Goal: Transaction & Acquisition: Purchase product/service

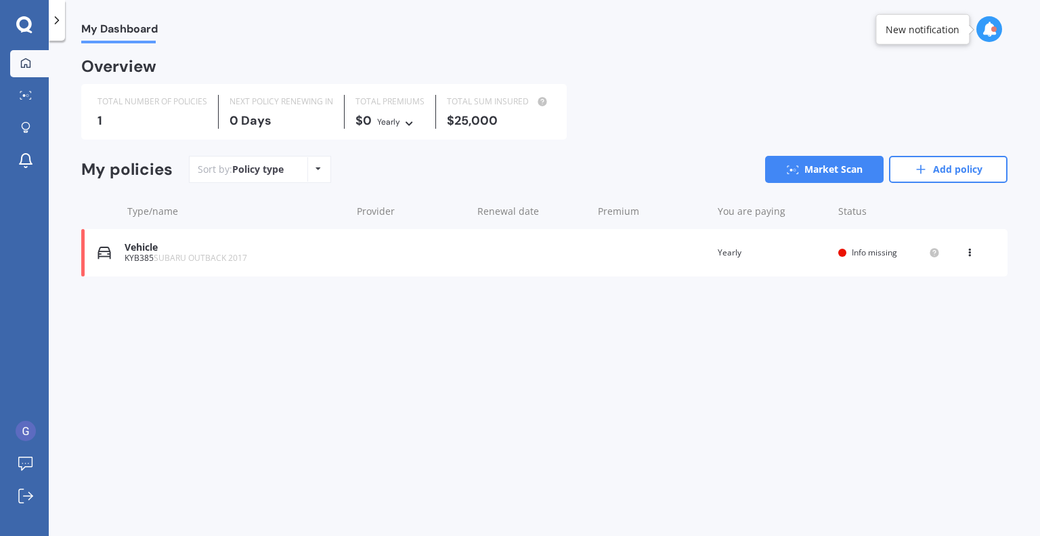
click at [402, 247] on div "Vehicle KYB385 SUBARU OUTBACK 2017 Renewal date Premium You are paying Yearly S…" at bounding box center [544, 252] width 927 height 47
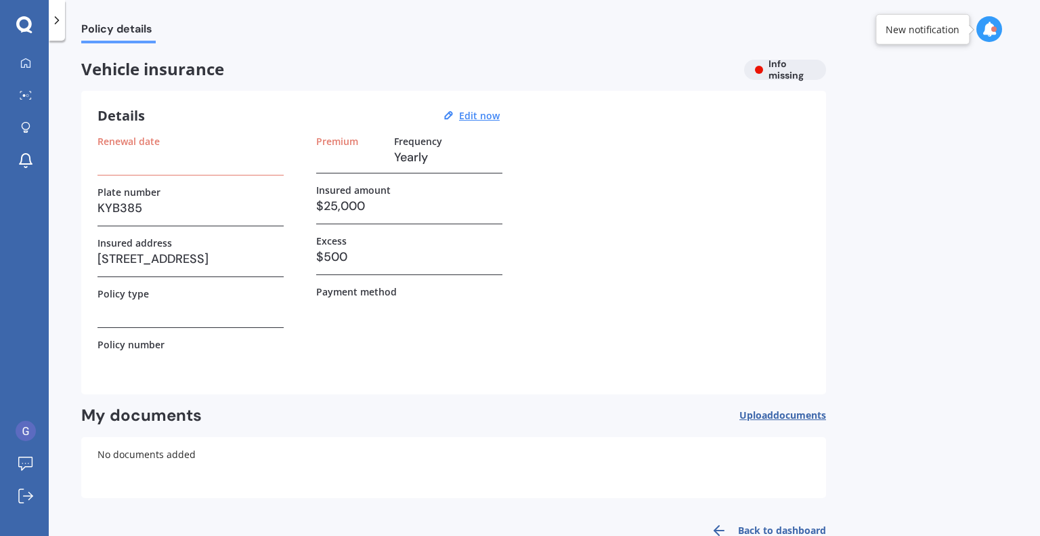
click at [772, 64] on div "Vehicle insurance Info missing" at bounding box center [453, 70] width 745 height 20
click at [27, 96] on circle at bounding box center [27, 95] width 3 height 3
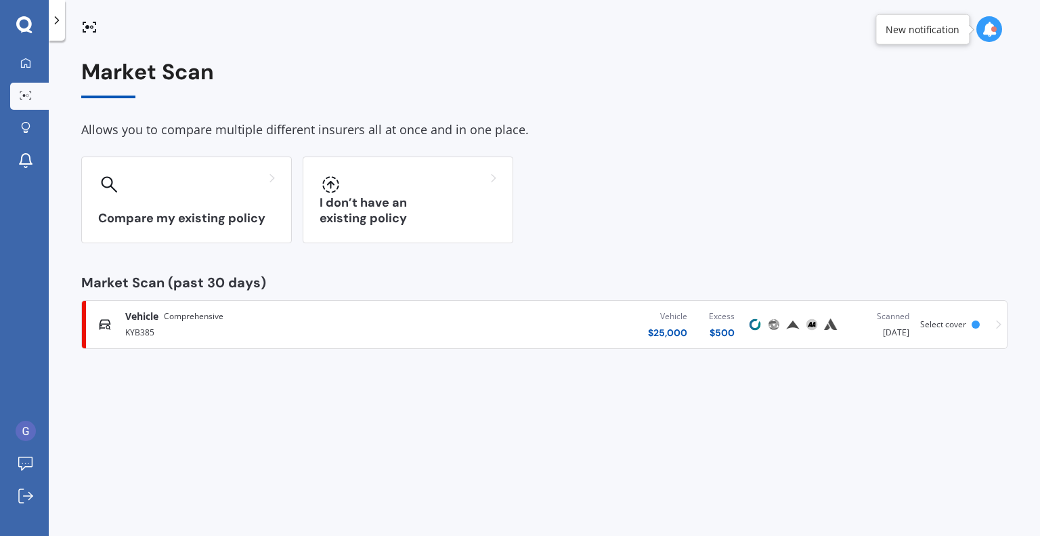
click at [415, 316] on div "Vehicle Comprehensive" at bounding box center [273, 317] width 297 height 14
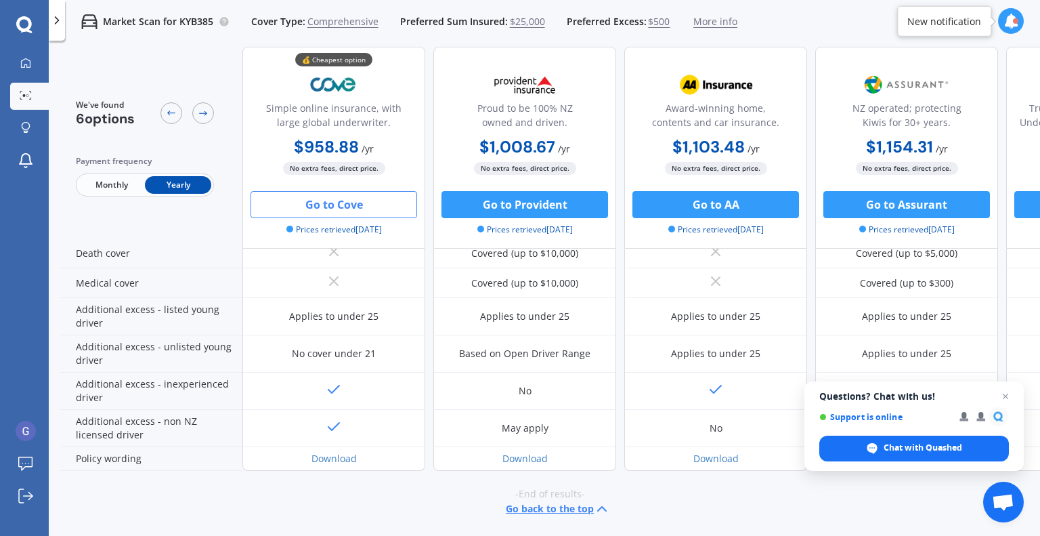
scroll to position [626, 0]
click at [530, 204] on button "Go to Provident" at bounding box center [525, 204] width 167 height 27
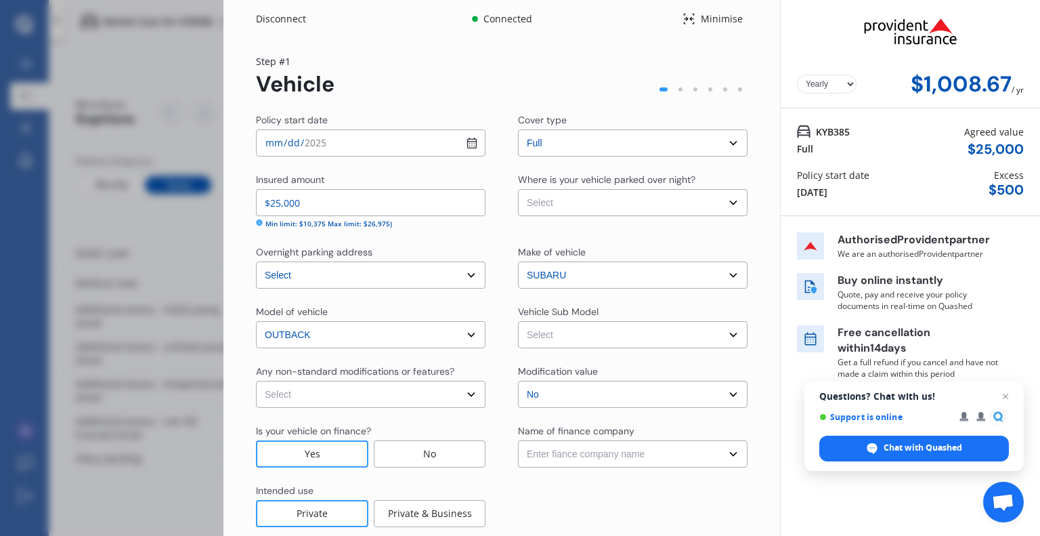
click at [571, 198] on select "Select Garage (fully enclosed) Off Street Parking Other" at bounding box center [633, 202] width 230 height 27
select select "GARAGE"
click at [518, 189] on select "Select Garage (fully enclosed) Off Street Parking Other" at bounding box center [633, 202] width 230 height 27
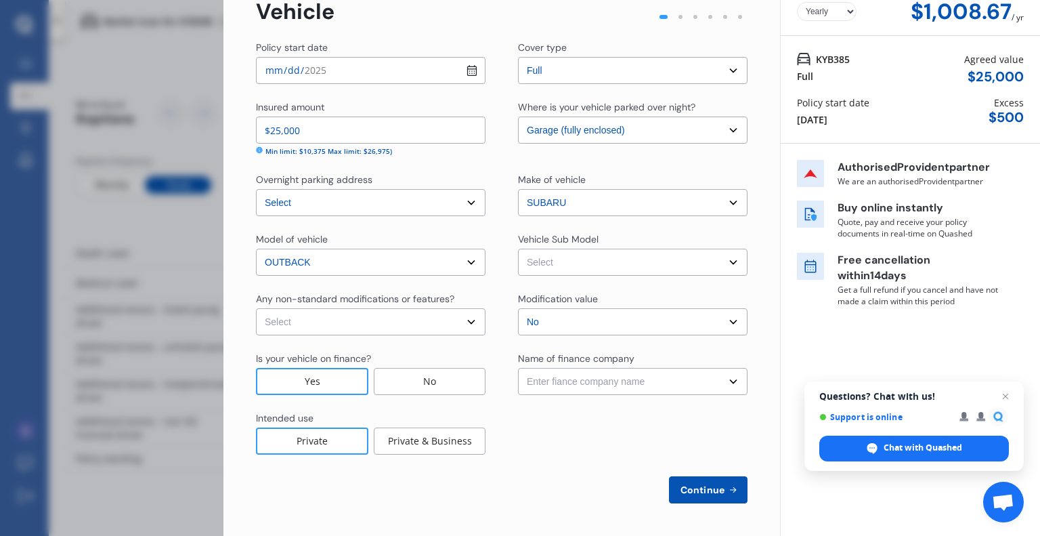
click at [566, 259] on select "Select Outback Premium Wagon 5dr SLT 6sp AWD 2.5i MY18" at bounding box center [633, 262] width 230 height 27
select select "NZVSUBA2017AEBN"
click at [518, 249] on select "Select Outback Premium Wagon 5dr SLT 6sp AWD 2.5i MY18" at bounding box center [633, 262] width 230 height 27
click at [471, 316] on select "Select None [MEDICAL_DATA] System(NOS) Roll Cage Full Racing Harness" at bounding box center [371, 321] width 230 height 27
select select "none"
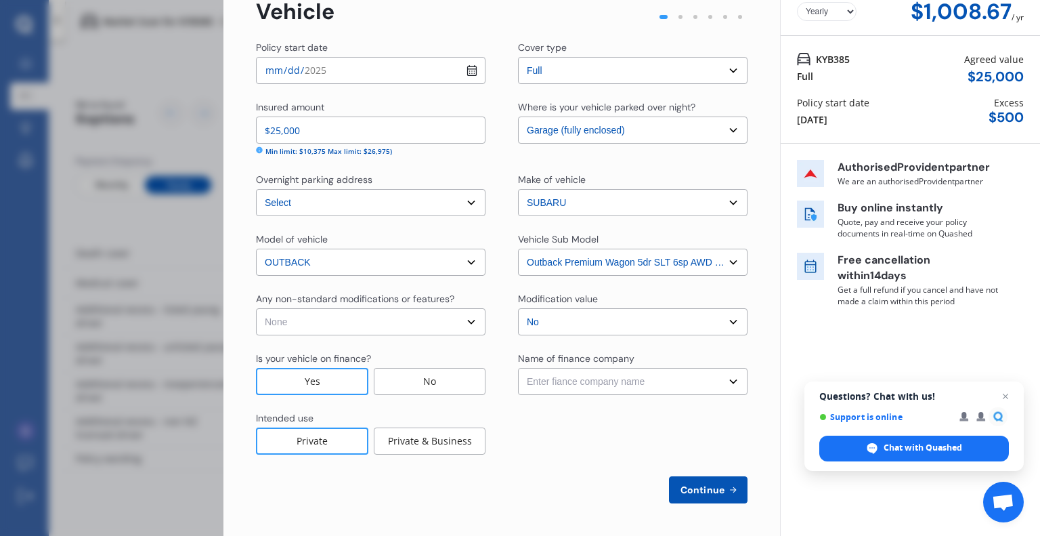
click at [256, 308] on select "Select None [MEDICAL_DATA] System(NOS) Roll Cage Full Racing Harness" at bounding box center [371, 321] width 230 height 27
click at [496, 290] on div "Policy start date [DATE] Cover type Select cover type Full Insured amount $25,0…" at bounding box center [502, 272] width 492 height 463
click at [562, 373] on select "Enter fiance company name 24/7 Finance AA Finance Limited Acclaim Finance Activ…" at bounding box center [633, 381] width 230 height 27
click at [567, 383] on select "Enter fiance company name 24/7 Finance AA Finance Limited Acclaim Finance Activ…" at bounding box center [633, 381] width 230 height 27
select select "FC0225"
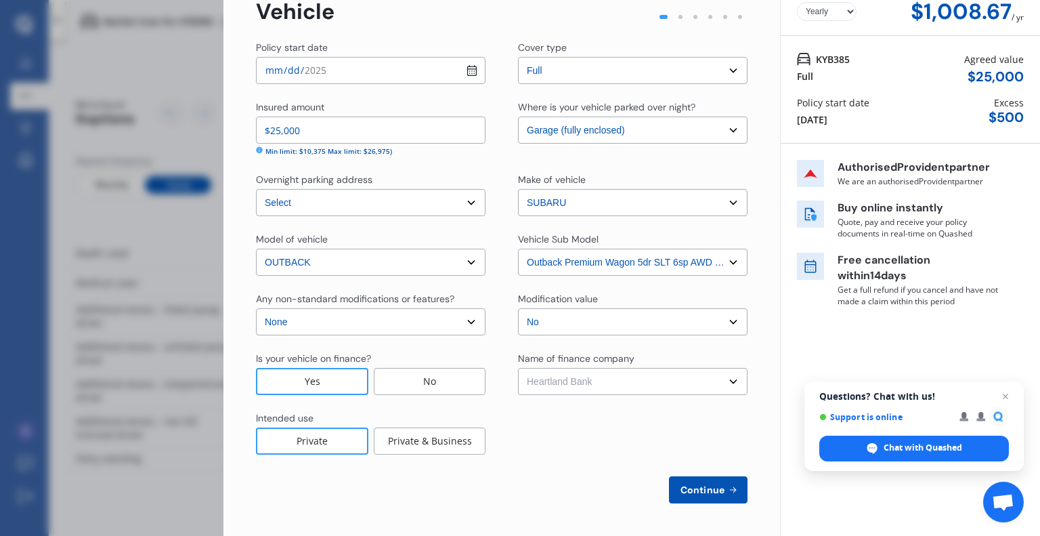
click at [518, 368] on select "Enter fiance company name 24/7 Finance AA Finance Limited Acclaim Finance Activ…" at bounding box center [633, 381] width 230 height 27
click at [514, 439] on div "Intended use Private Private & Business" at bounding box center [502, 432] width 492 height 43
click at [683, 484] on span "Continue" at bounding box center [702, 489] width 49 height 11
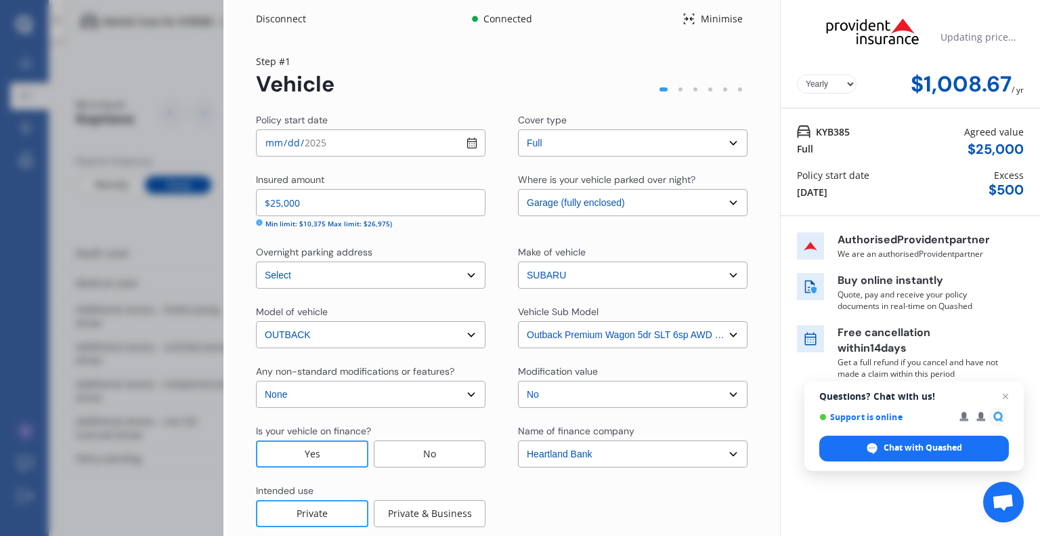
scroll to position [0, 0]
select select "10"
select select "07"
select select "1981"
select select "NZ_FULL"
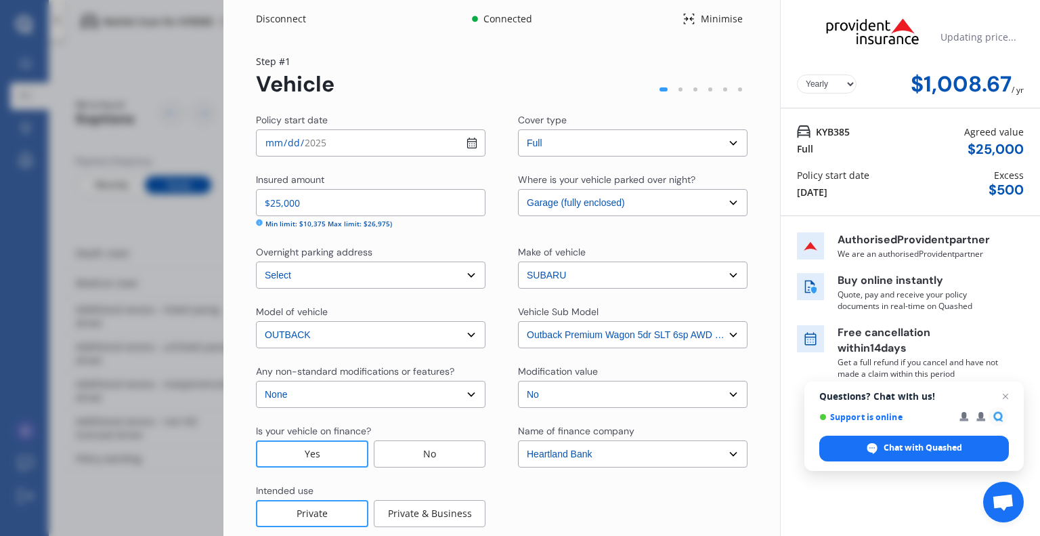
select select "0"
select select "25"
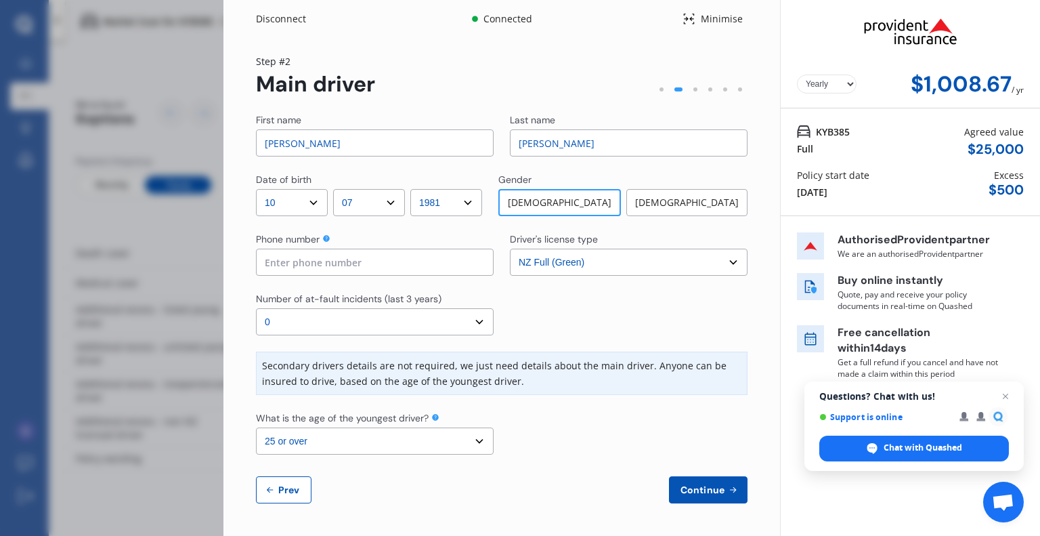
click at [461, 266] on input at bounding box center [375, 262] width 238 height 27
type input "0220678654"
click at [476, 436] on select "Select the age of the youngest driver. 16 17 18 19 20 21 22 23 24 25 or over" at bounding box center [375, 440] width 238 height 27
select select "17"
click at [256, 427] on select "Select the age of the youngest driver. 16 17 18 19 20 21 22 23 24 25 or over" at bounding box center [375, 440] width 238 height 27
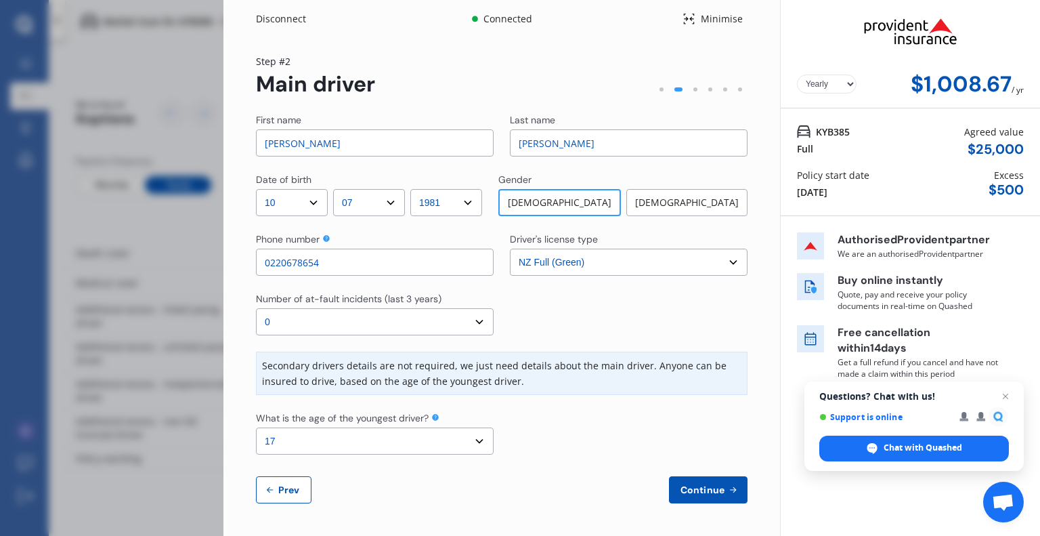
click at [539, 436] on div at bounding box center [629, 432] width 238 height 43
click at [696, 490] on span "Continue" at bounding box center [702, 489] width 49 height 11
